Goal: Task Accomplishment & Management: Use online tool/utility

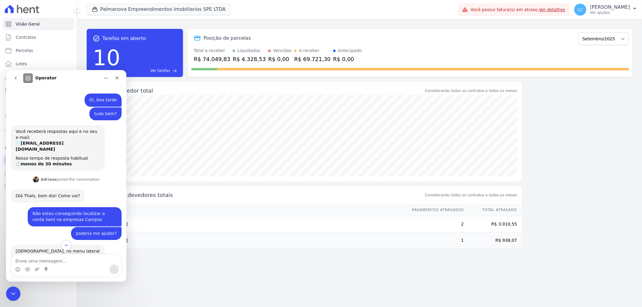
scroll to position [1, 0]
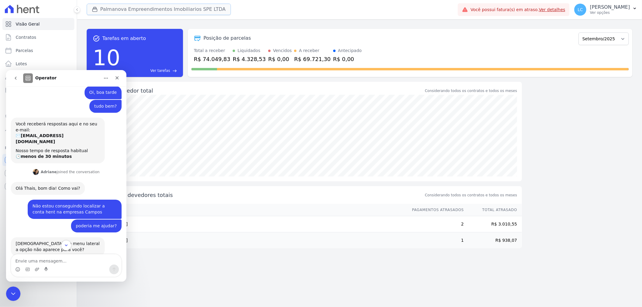
click at [135, 12] on button "Palmanova Empreendimentos Imobiliarios SPE LTDA" at bounding box center [159, 9] width 144 height 11
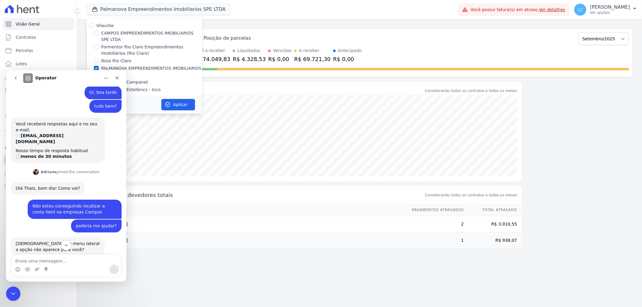
click at [99, 31] on div "CAMPOS EMPREENDIMENTOS IMOBILIARIOS SPE LTDA" at bounding box center [145, 36] width 116 height 13
click at [97, 33] on input "CAMPOS EMPREENDIMENTOS IMOBILIARIOS SPE LTDA" at bounding box center [96, 33] width 5 height 5
checkbox input "true"
click at [96, 66] on input "PALMANOVA EMPREENDIMENTOS IMOBILIARIOS - SPE - LTDA" at bounding box center [96, 68] width 5 height 5
checkbox input "false"
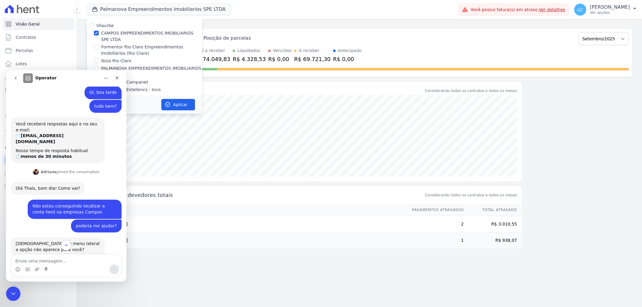
click at [85, 85] on nav "Operator" at bounding box center [66, 78] width 120 height 16
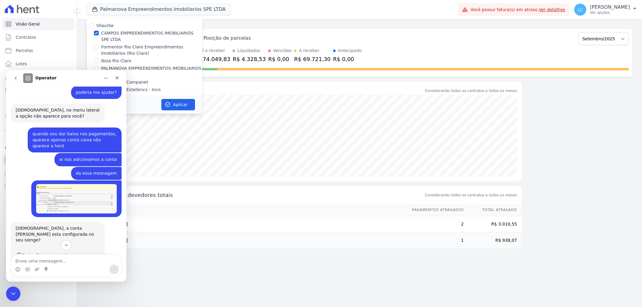
scroll to position [197, 0]
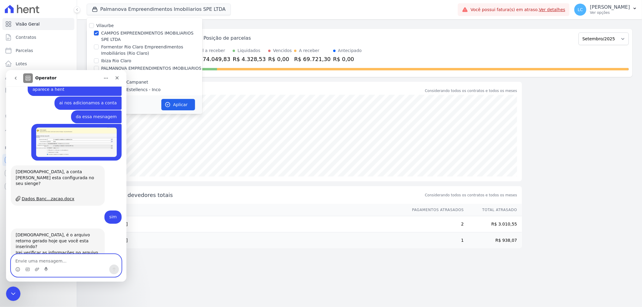
click at [33, 257] on textarea "Envie uma mensagem..." at bounding box center [66, 259] width 110 height 10
type textarea "hoje e ontem"
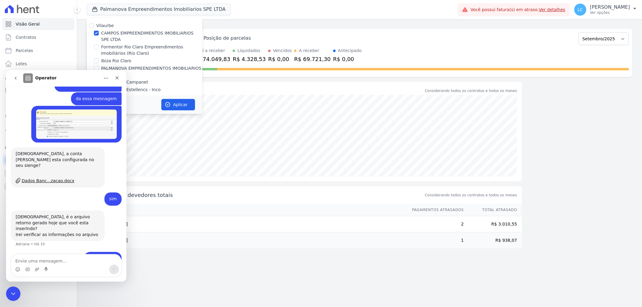
drag, startPoint x: 86, startPoint y: 0, endPoint x: 83, endPoint y: 70, distance: 69.6
click at [89, 70] on div "PALMANOVA EMPREENDIMENTOS IMOBILIARIOS - SPE - LTDA" at bounding box center [145, 71] width 116 height 13
click at [75, 77] on div "Operator" at bounding box center [61, 78] width 76 height 10
click at [117, 78] on icon "Fechar" at bounding box center [117, 77] width 5 height 5
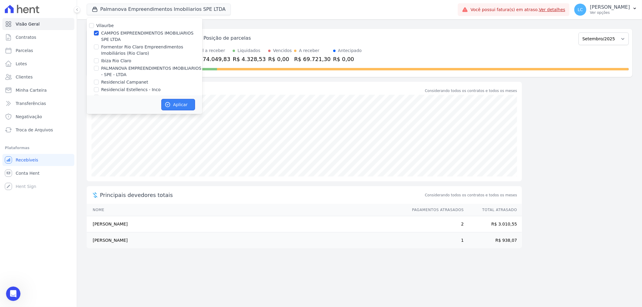
click at [175, 102] on button "Aplicar" at bounding box center [178, 104] width 34 height 11
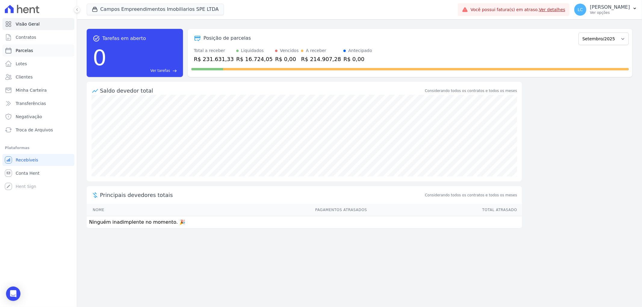
click at [23, 50] on span "Parcelas" at bounding box center [24, 51] width 17 height 6
select select
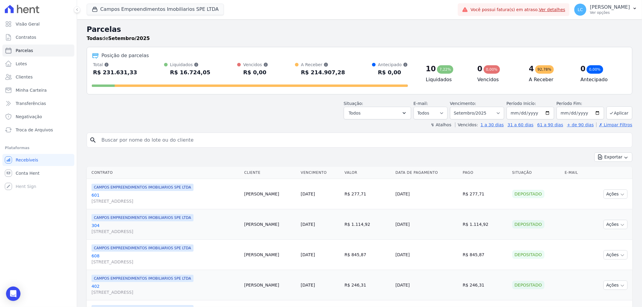
click at [163, 144] on input "search" at bounding box center [364, 140] width 532 height 12
paste input "[PERSON_NAME]"
type input "[PERSON_NAME]"
select select
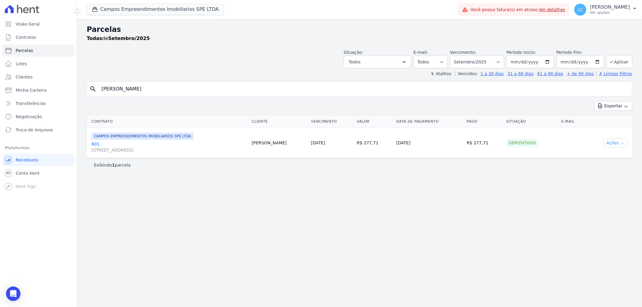
click at [624, 142] on icon "button" at bounding box center [622, 143] width 5 height 5
click at [609, 157] on link "Ver boleto" at bounding box center [613, 156] width 58 height 11
